Goal: Check status

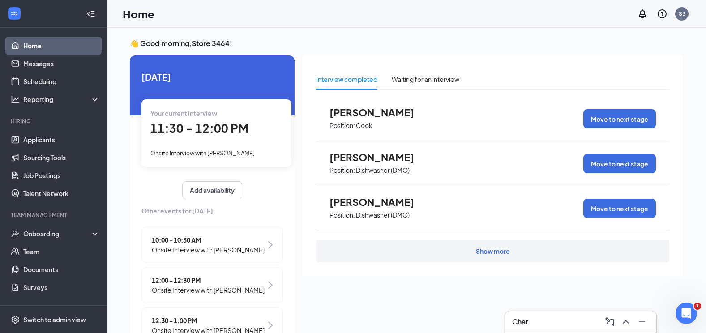
click at [229, 160] on div "Your current interview 11:30 - 12:00 PM Onsite Interview with [PERSON_NAME]" at bounding box center [216, 132] width 150 height 67
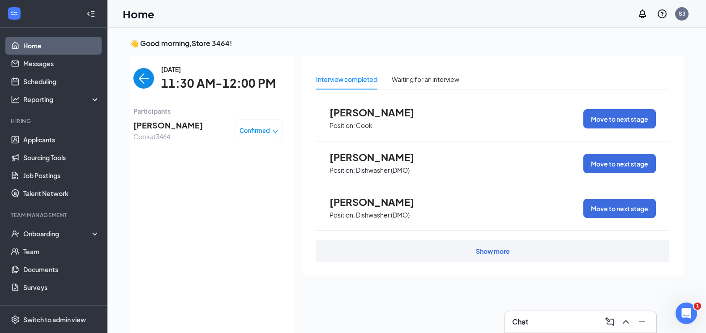
scroll to position [4, 0]
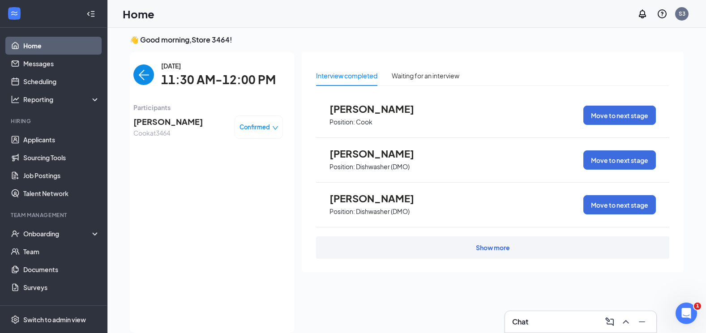
click at [134, 78] on img "back-button" at bounding box center [143, 74] width 21 height 21
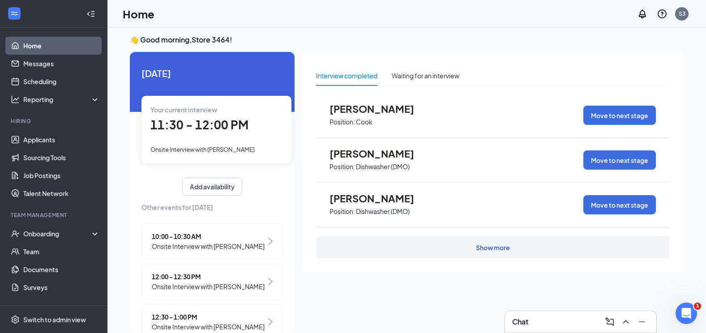
scroll to position [26, 0]
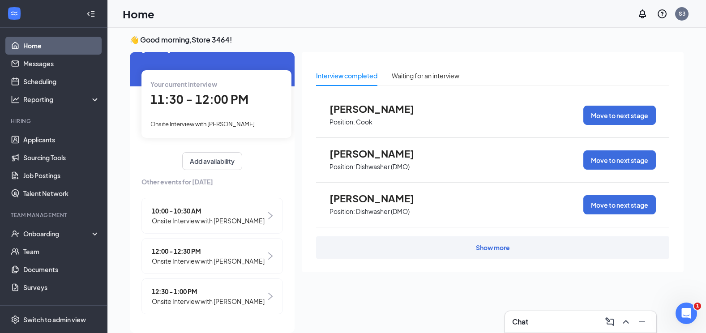
click at [187, 227] on div "10:00 - 10:30 AM Onsite Interview with [PERSON_NAME]" at bounding box center [211, 216] width 141 height 36
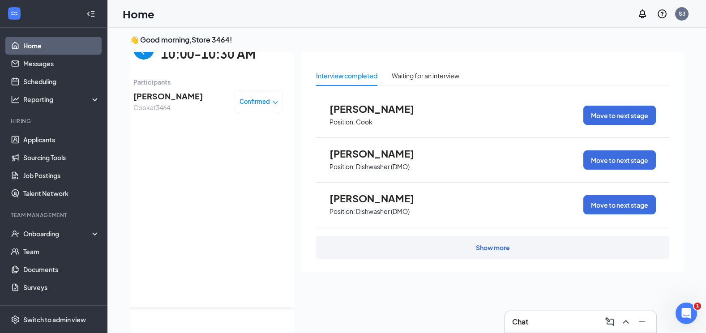
scroll to position [0, 0]
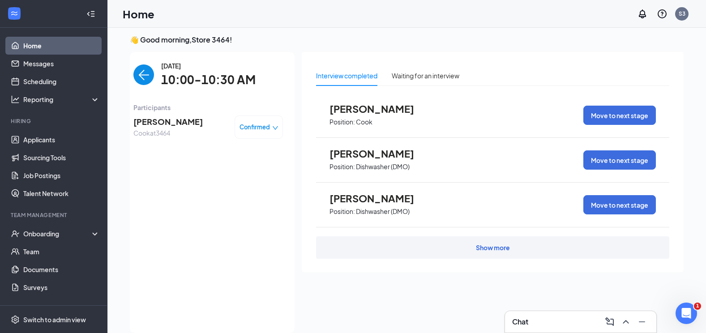
click at [140, 75] on img "back-button" at bounding box center [143, 74] width 21 height 21
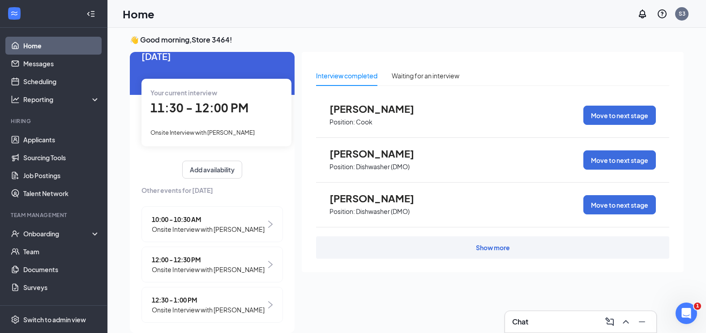
scroll to position [26, 0]
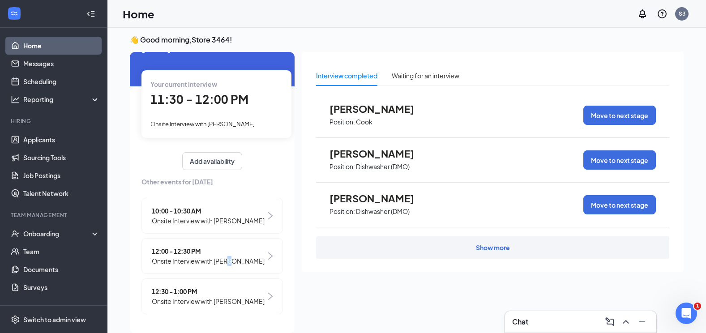
click at [226, 258] on span "Onsite Interview with [PERSON_NAME]" at bounding box center [208, 261] width 113 height 10
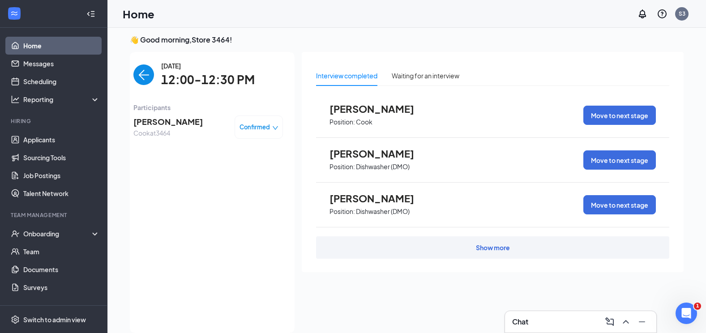
click at [140, 74] on img "back-button" at bounding box center [143, 74] width 21 height 21
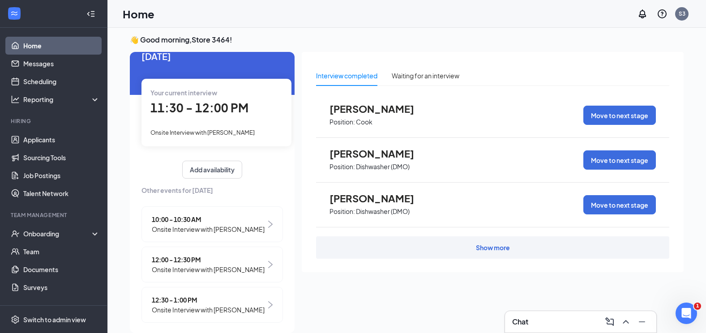
scroll to position [26, 0]
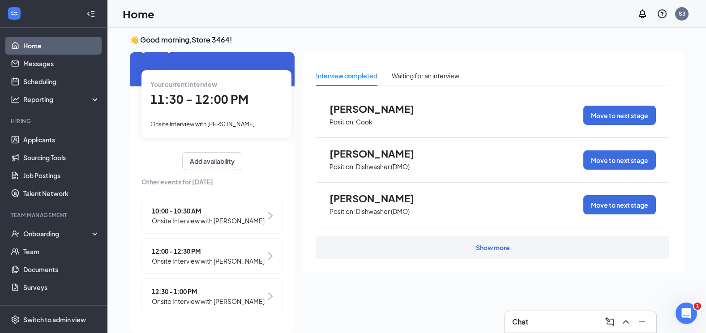
click at [213, 310] on div "12:30 - 1:00 PM Onsite Interview with [PERSON_NAME]" at bounding box center [211, 296] width 141 height 36
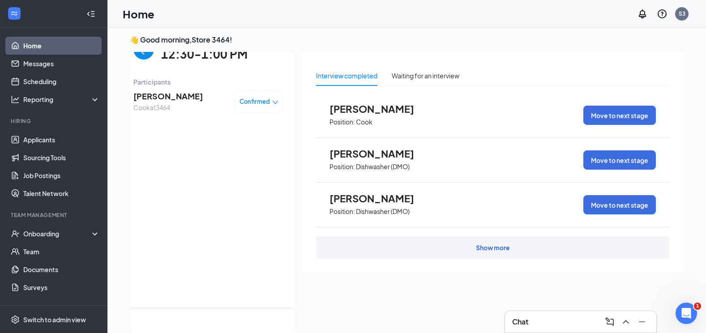
scroll to position [0, 0]
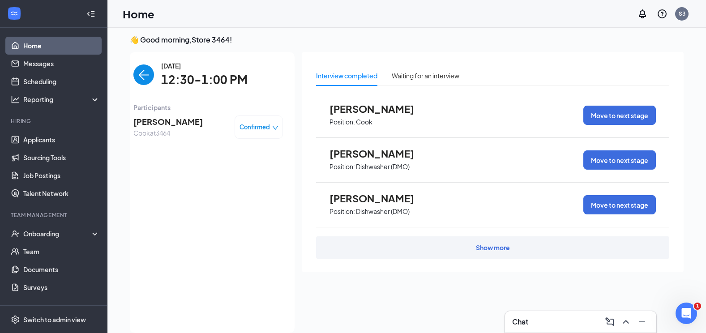
click at [141, 77] on img "back-button" at bounding box center [143, 74] width 21 height 21
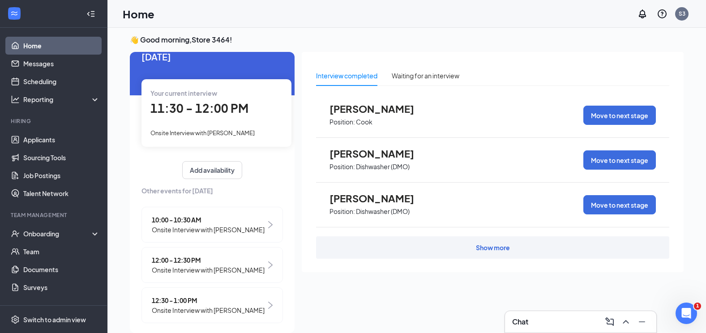
scroll to position [26, 0]
